Goal: Information Seeking & Learning: Learn about a topic

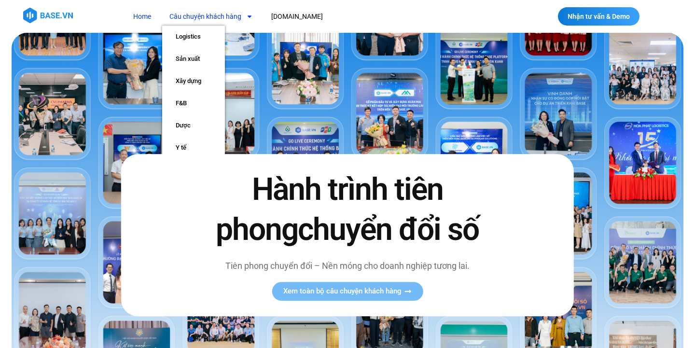
click at [199, 14] on link "Câu chuyện khách hàng" at bounding box center [211, 17] width 98 height 18
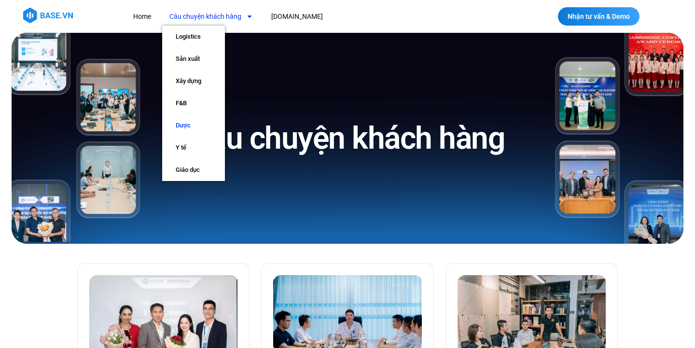
click at [184, 127] on link "Dược" at bounding box center [193, 125] width 63 height 22
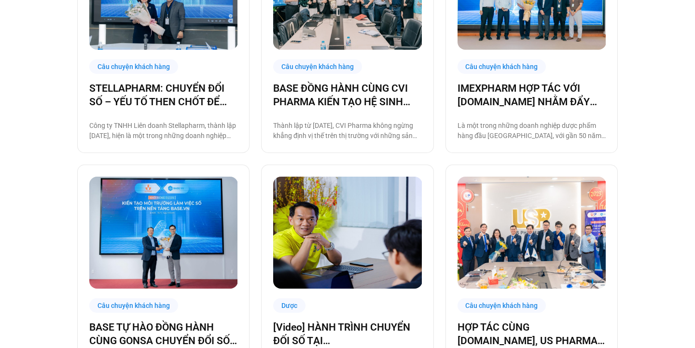
scroll to position [328, 0]
